Goal: Entertainment & Leisure: Consume media (video, audio)

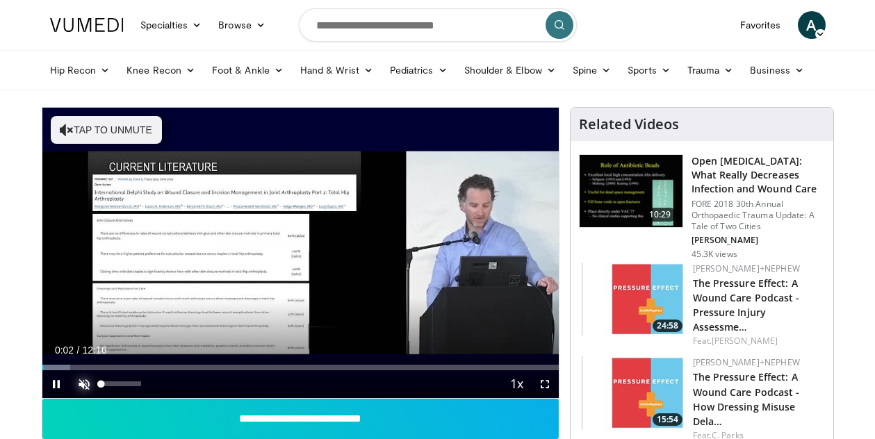
click at [83, 389] on span "Video Player" at bounding box center [84, 385] width 28 height 28
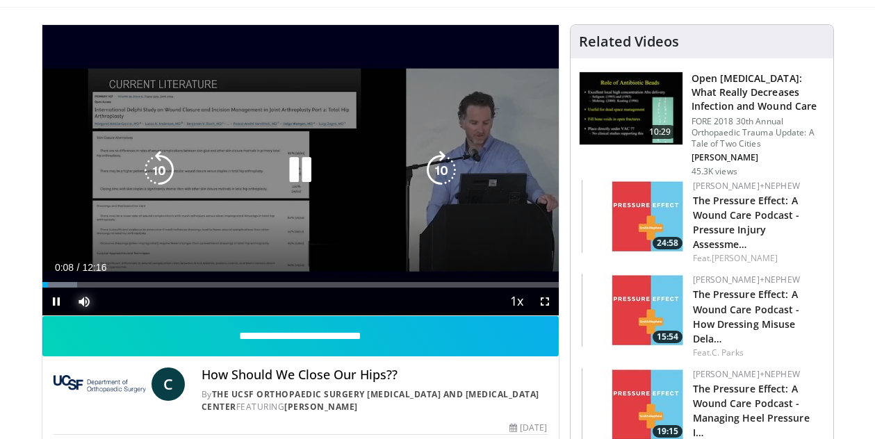
scroll to position [85, 0]
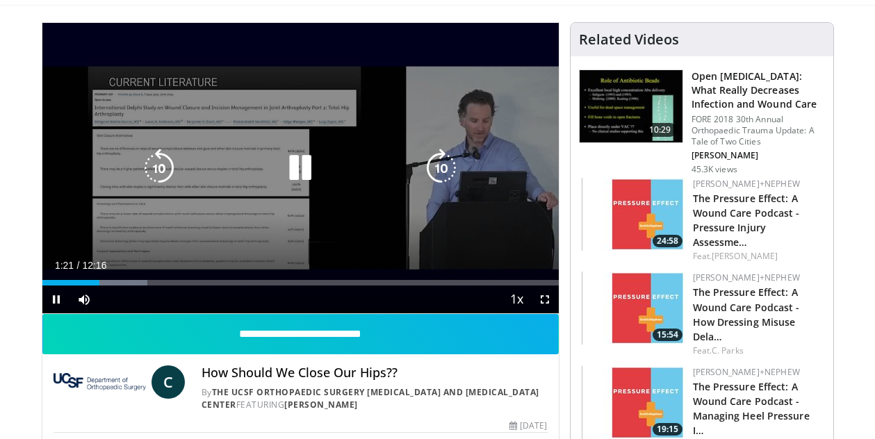
click at [444, 169] on icon "Video Player" at bounding box center [441, 168] width 39 height 39
click at [246, 97] on div "30 seconds Tap to unmute" at bounding box center [300, 168] width 516 height 291
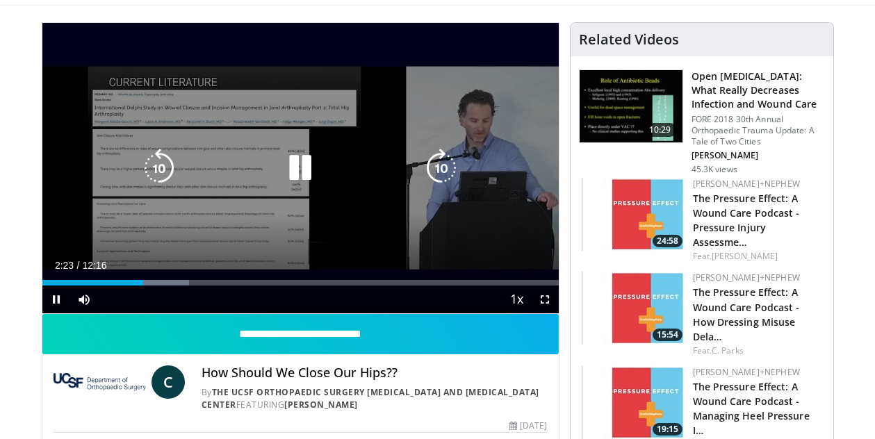
click at [440, 177] on icon "Video Player" at bounding box center [441, 168] width 39 height 39
click at [328, 69] on div "20 seconds Tap to unmute" at bounding box center [300, 168] width 516 height 291
click at [445, 160] on icon "Video Player" at bounding box center [441, 168] width 39 height 39
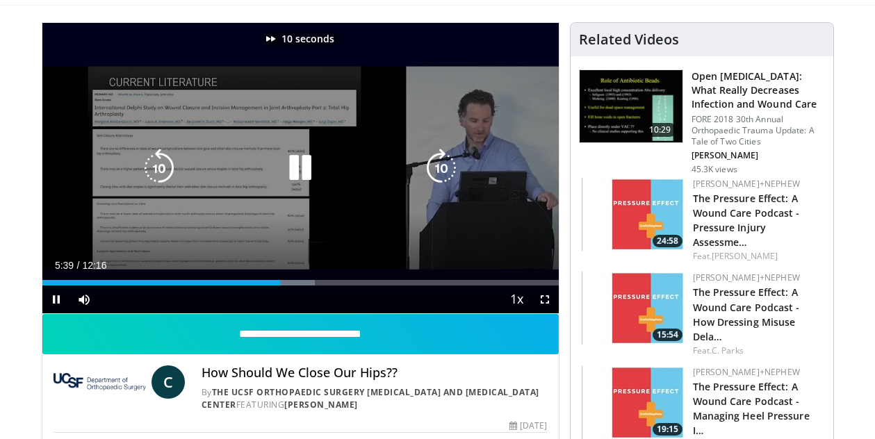
click at [445, 160] on icon "Video Player" at bounding box center [441, 168] width 39 height 39
click at [438, 173] on icon "Video Player" at bounding box center [441, 168] width 39 height 39
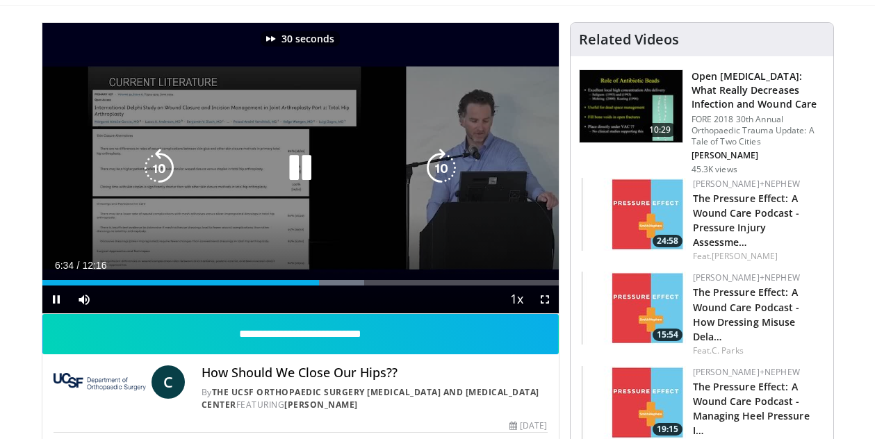
click at [438, 173] on icon "Video Player" at bounding box center [441, 168] width 39 height 39
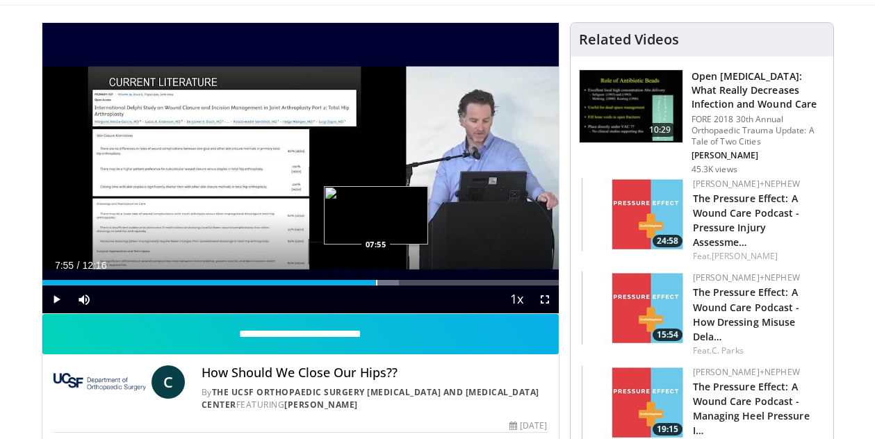
click at [376, 281] on div "Progress Bar" at bounding box center [376, 283] width 1 height 6
click at [400, 282] on div "Progress Bar" at bounding box center [400, 283] width 1 height 6
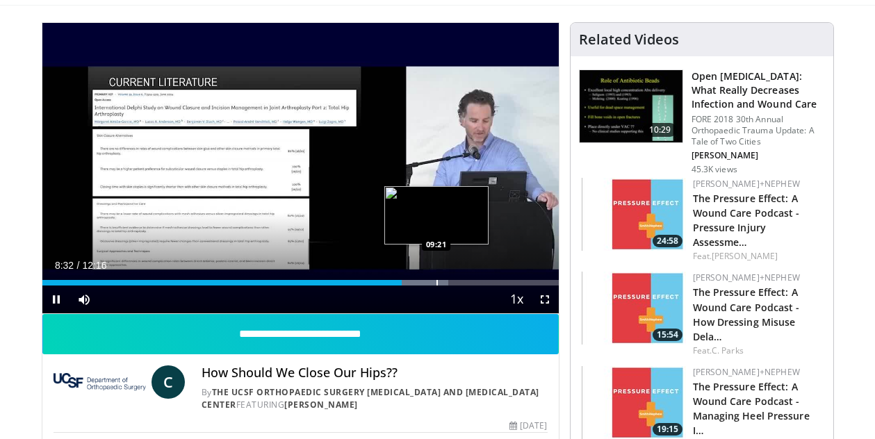
click at [437, 282] on div "Progress Bar" at bounding box center [437, 283] width 1 height 6
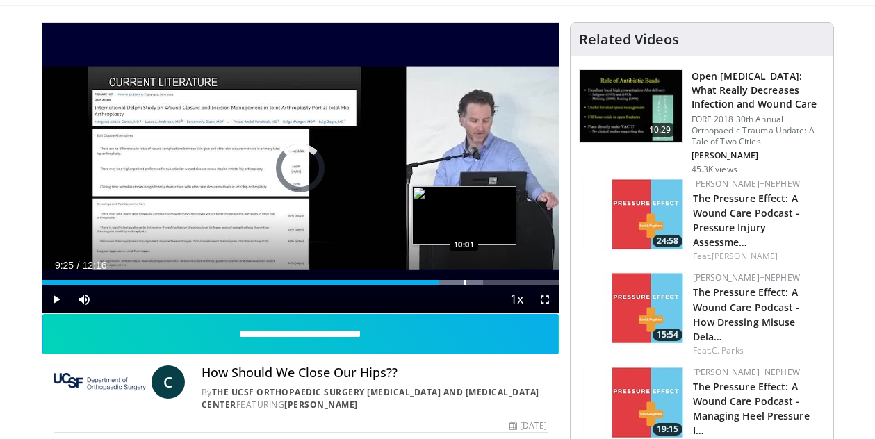
click at [464, 284] on div "Progress Bar" at bounding box center [464, 283] width 1 height 6
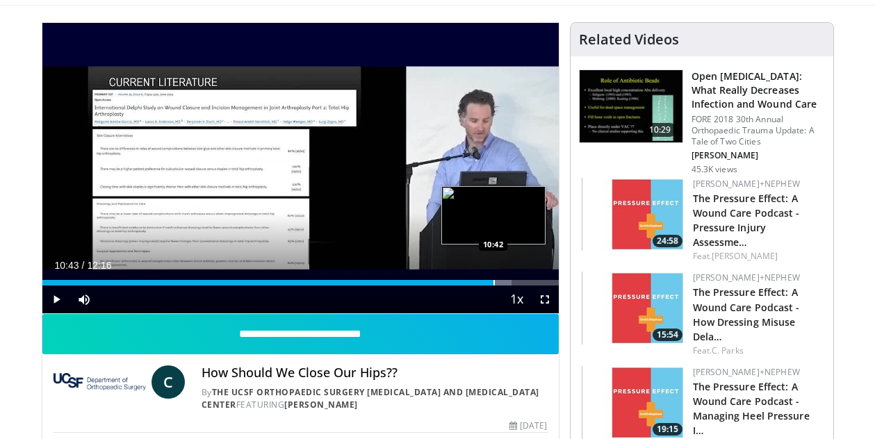
click at [494, 281] on div "Progress Bar" at bounding box center [494, 283] width 1 height 6
click at [516, 284] on div "Progress Bar" at bounding box center [516, 283] width 1 height 6
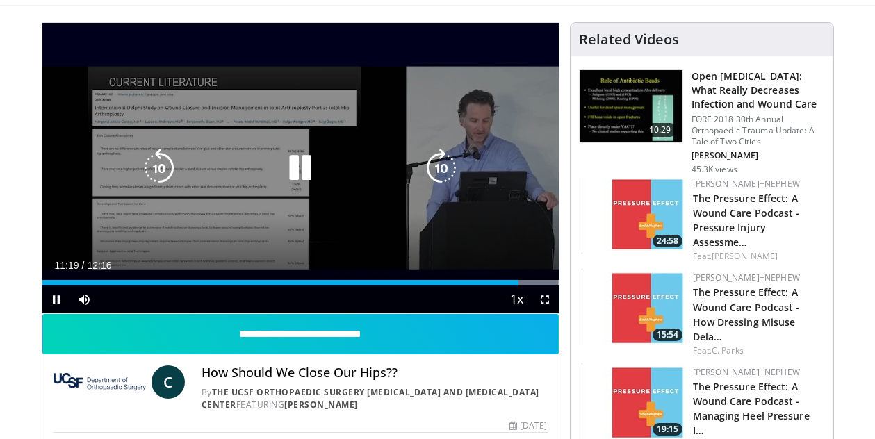
click at [162, 169] on icon "Video Player" at bounding box center [159, 168] width 39 height 39
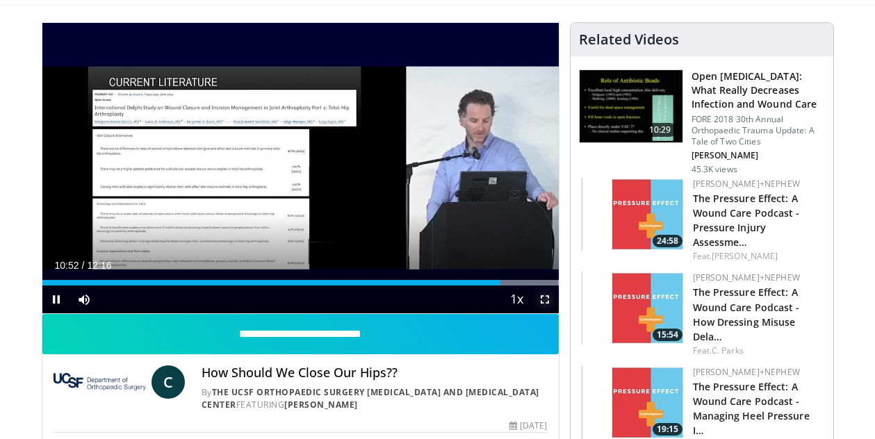
click at [546, 300] on span "Video Player" at bounding box center [545, 300] width 28 height 28
